Goal: Information Seeking & Learning: Learn about a topic

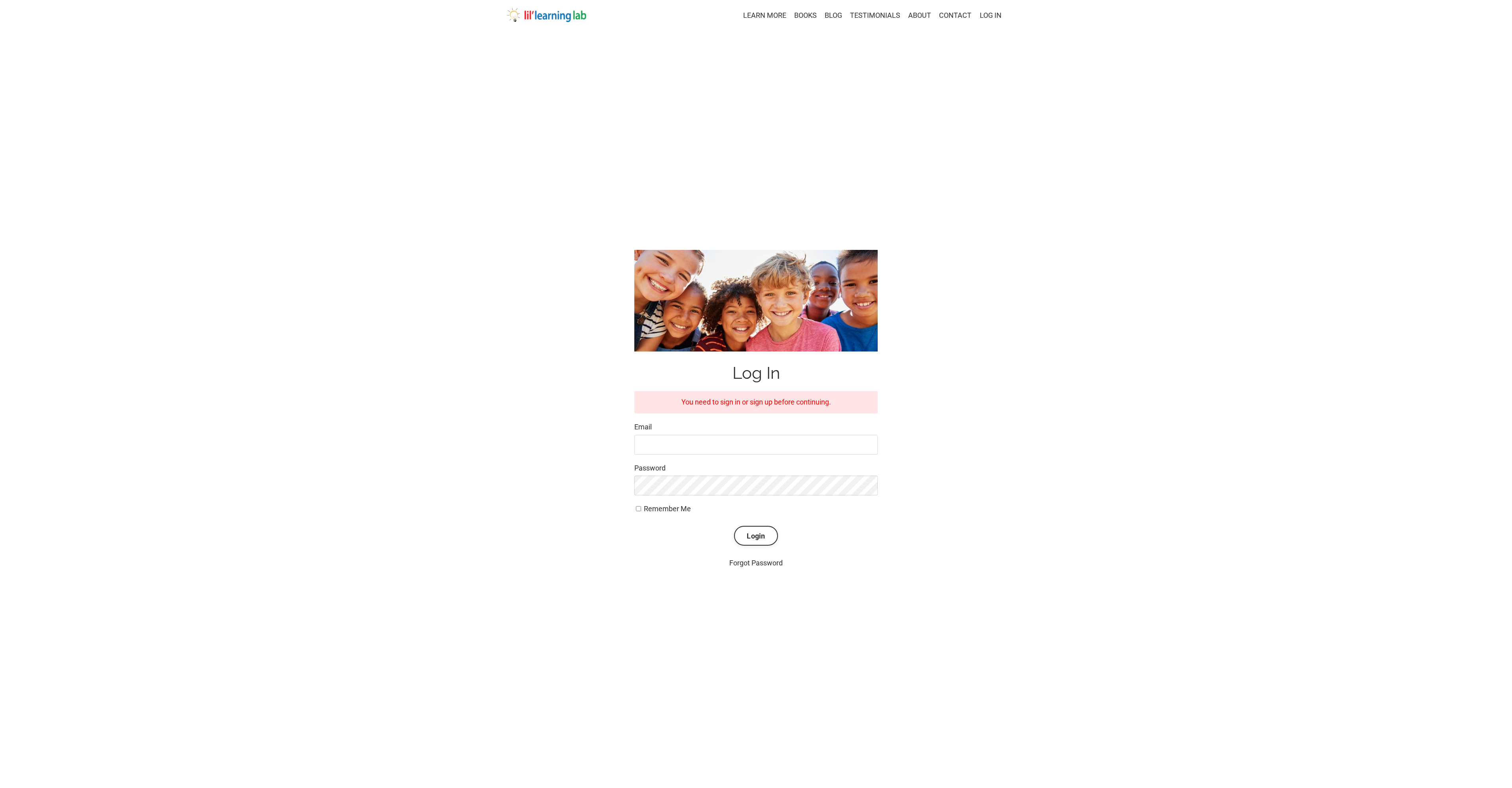
click at [810, 443] on input "Email" at bounding box center [755, 445] width 243 height 20
type input "jane.goaslind@gmail.com"
click at [734, 526] on button "Login" at bounding box center [756, 536] width 44 height 20
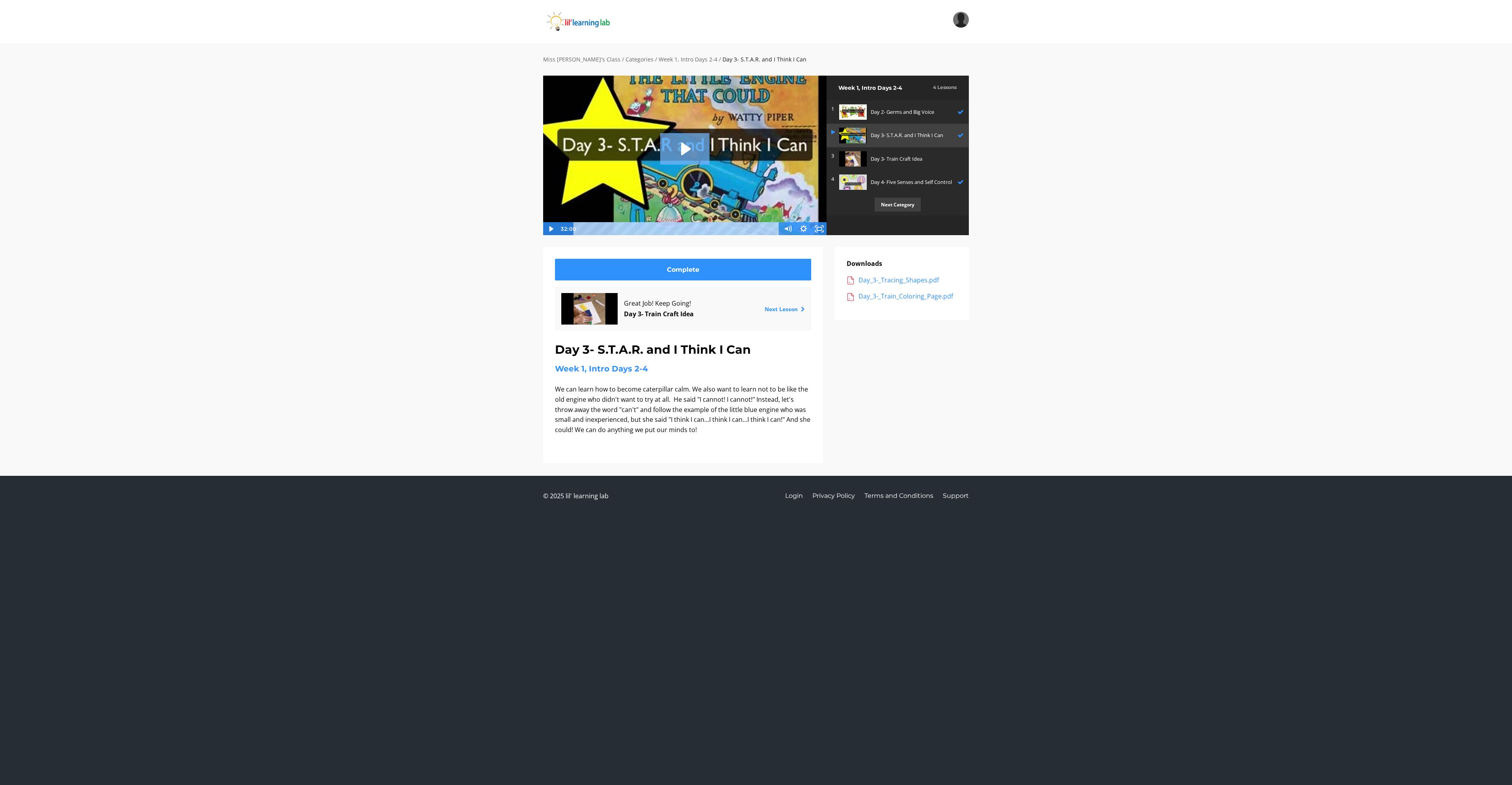
drag, startPoint x: 680, startPoint y: 144, endPoint x: 688, endPoint y: 153, distance: 12.0
click at [682, 144] on icon "Play Video: sites/2147505858/video/YrOutXNpT2ygBM9YP9qb_Day_3-_S.T.A.R._and_I_T…" at bounding box center [685, 149] width 49 height 32
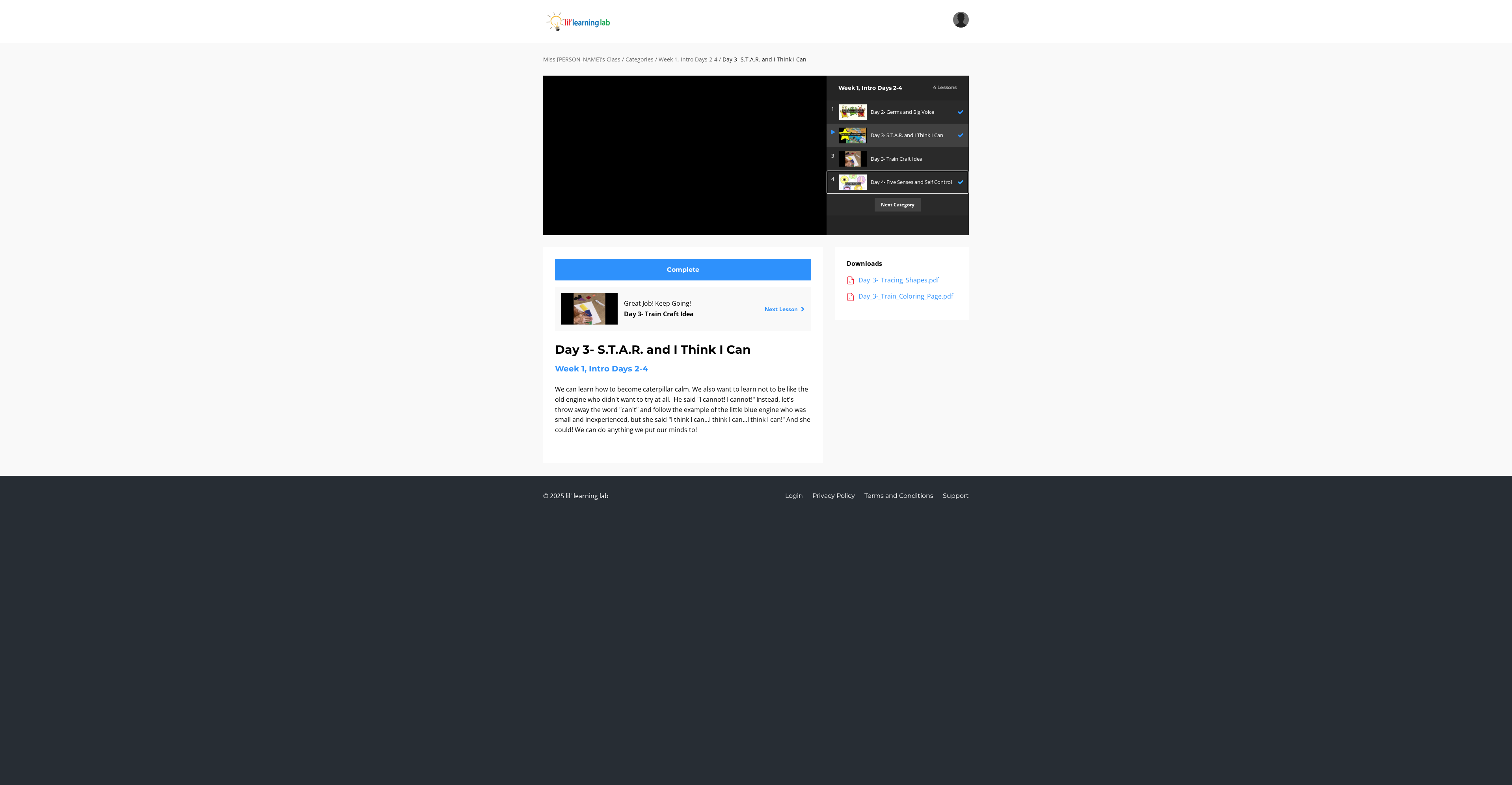
click at [891, 180] on p "Day 4- Five Senses and Self Control" at bounding box center [912, 182] width 83 height 8
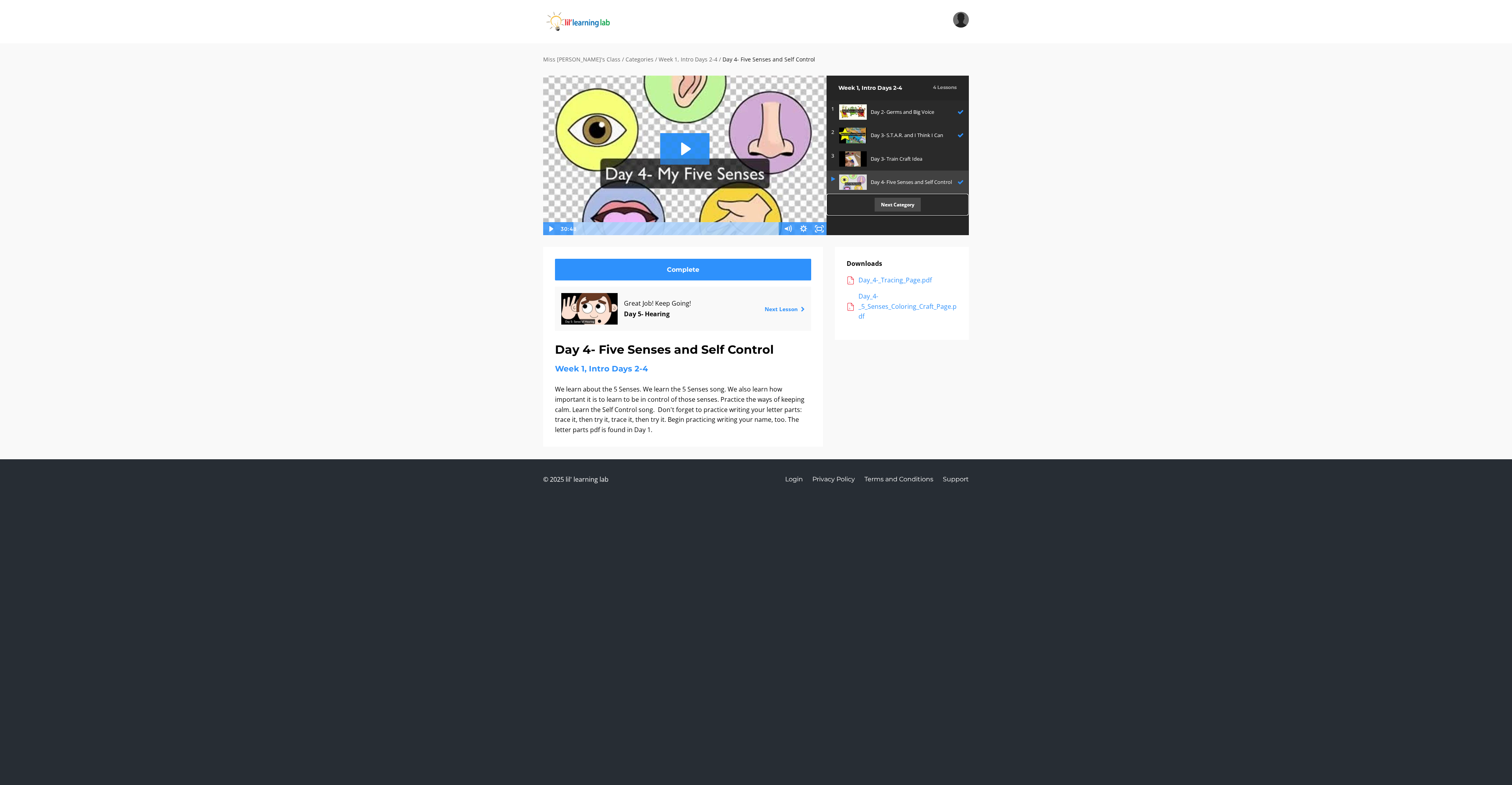
click at [893, 212] on p "Next Category" at bounding box center [897, 205] width 46 height 14
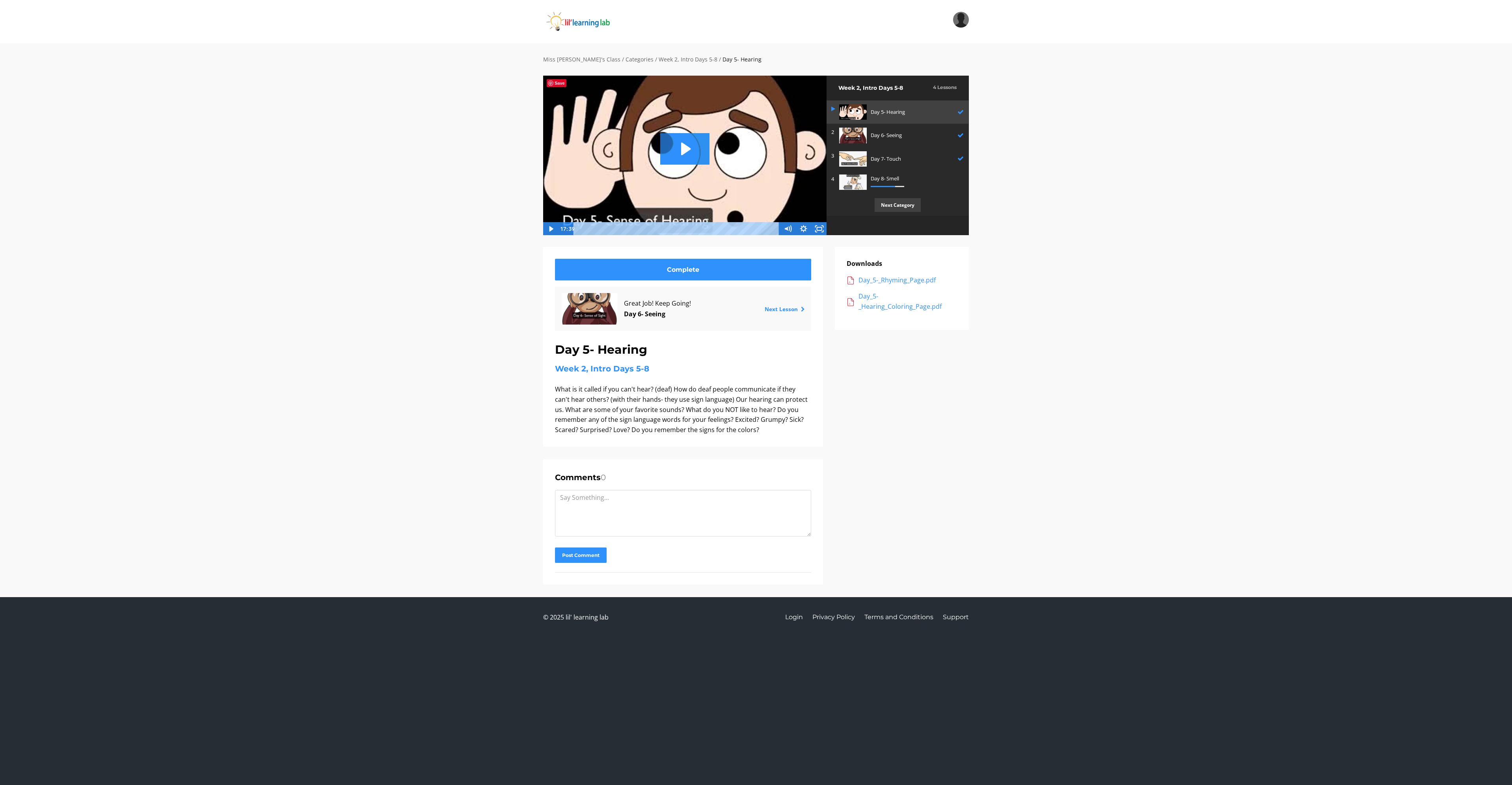
click at [720, 136] on img at bounding box center [685, 155] width 284 height 160
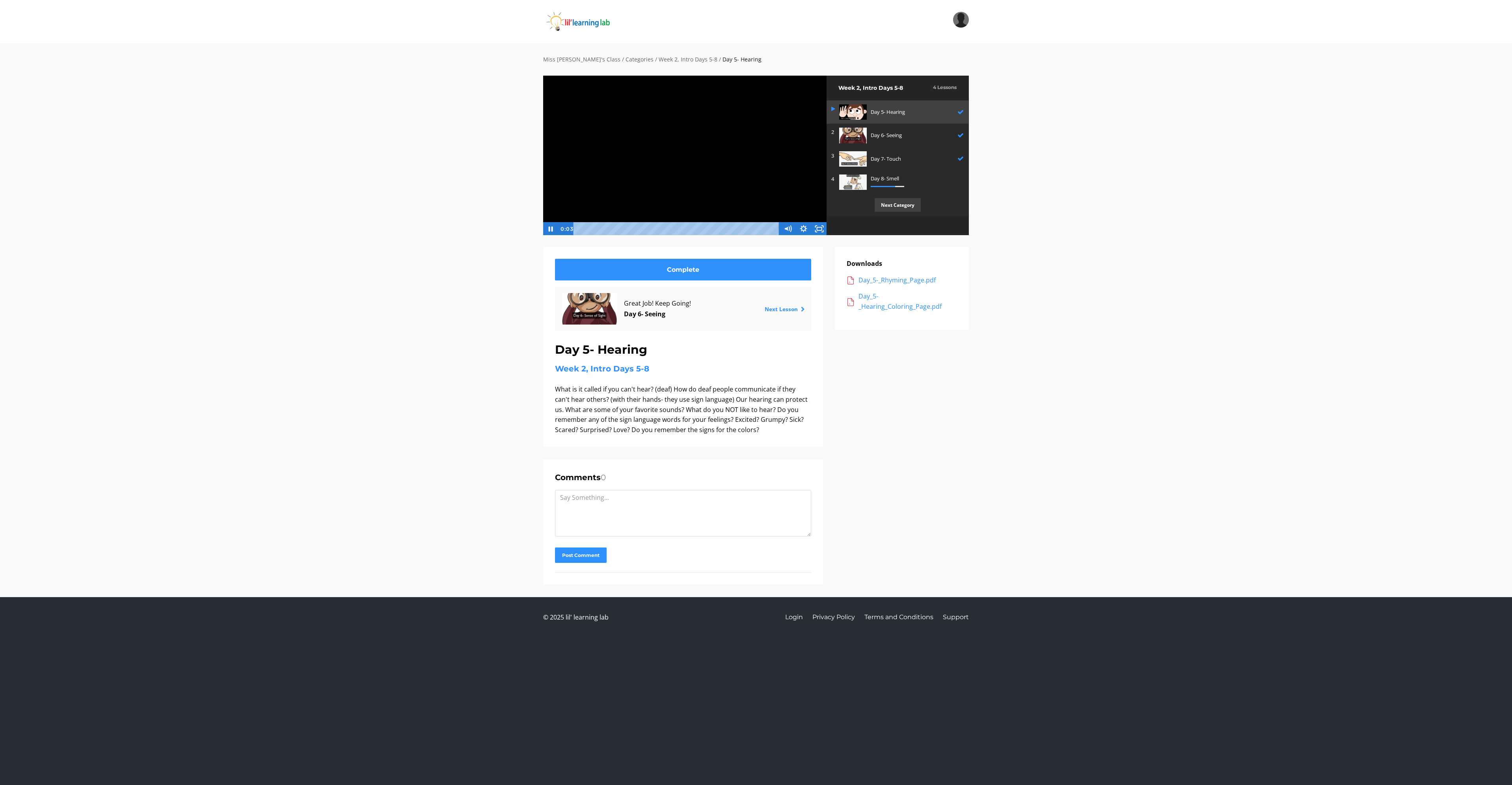
click at [698, 140] on div at bounding box center [685, 155] width 284 height 160
